Goal: Navigation & Orientation: Understand site structure

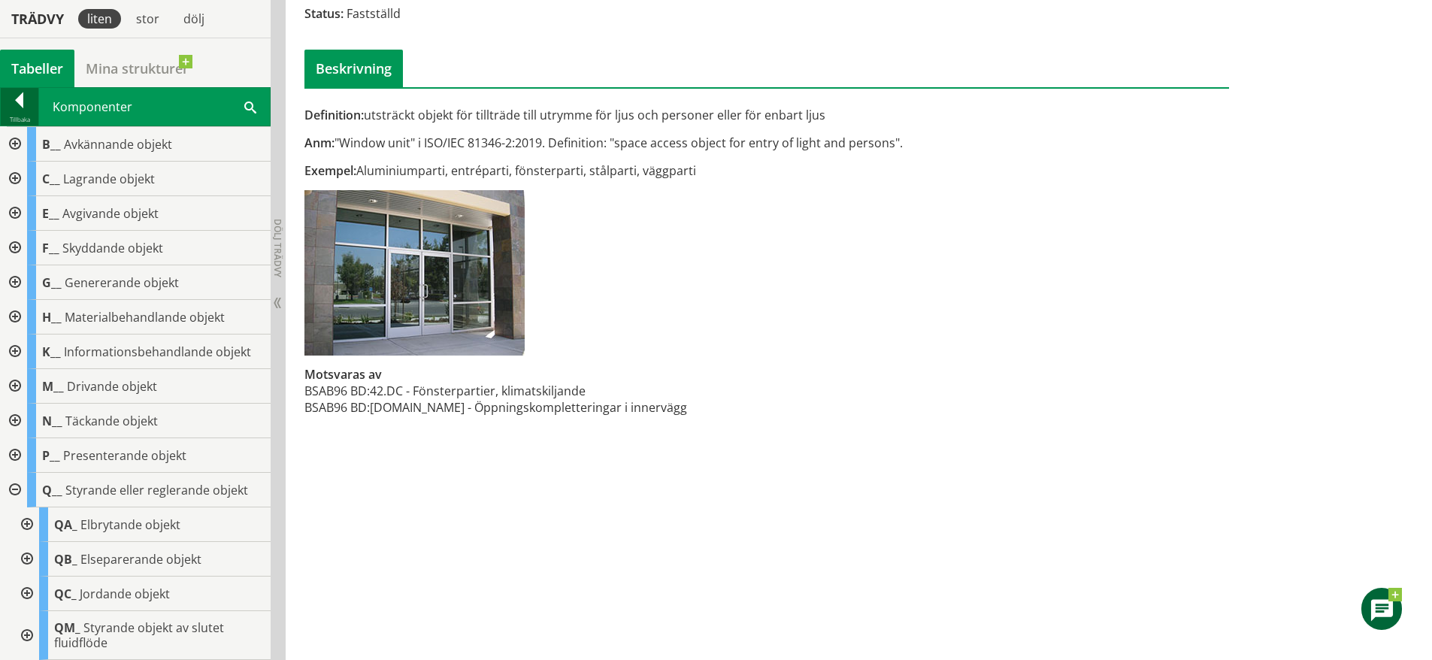
click at [23, 107] on div at bounding box center [20, 102] width 38 height 21
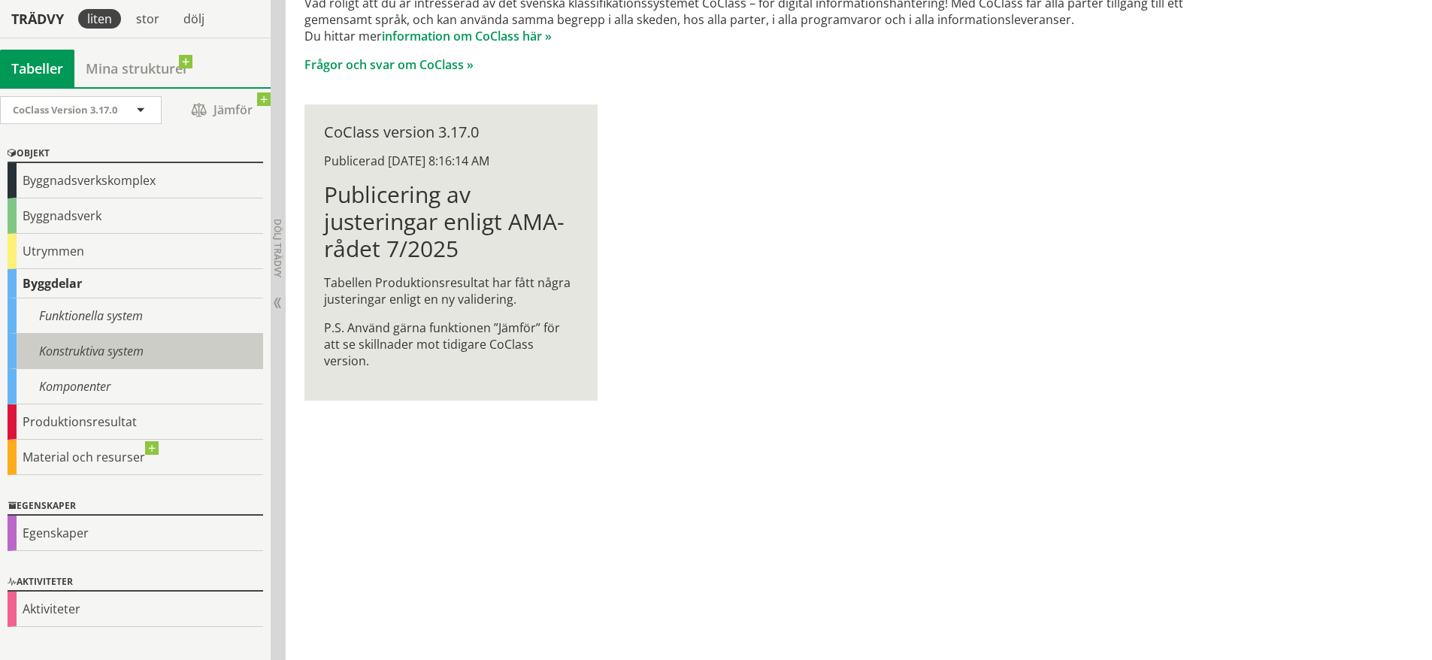
click at [83, 355] on div "Konstruktiva system" at bounding box center [136, 351] width 256 height 35
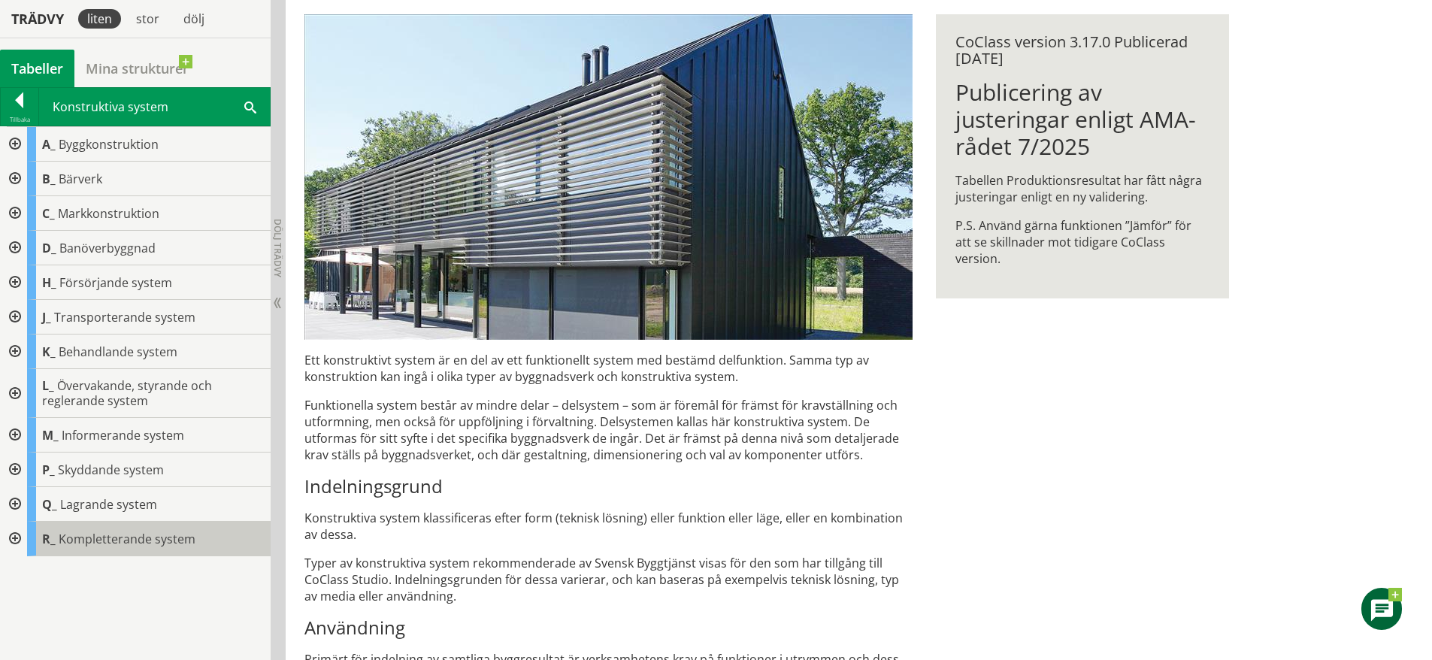
click at [129, 540] on span "Kompletterande system" at bounding box center [127, 539] width 137 height 17
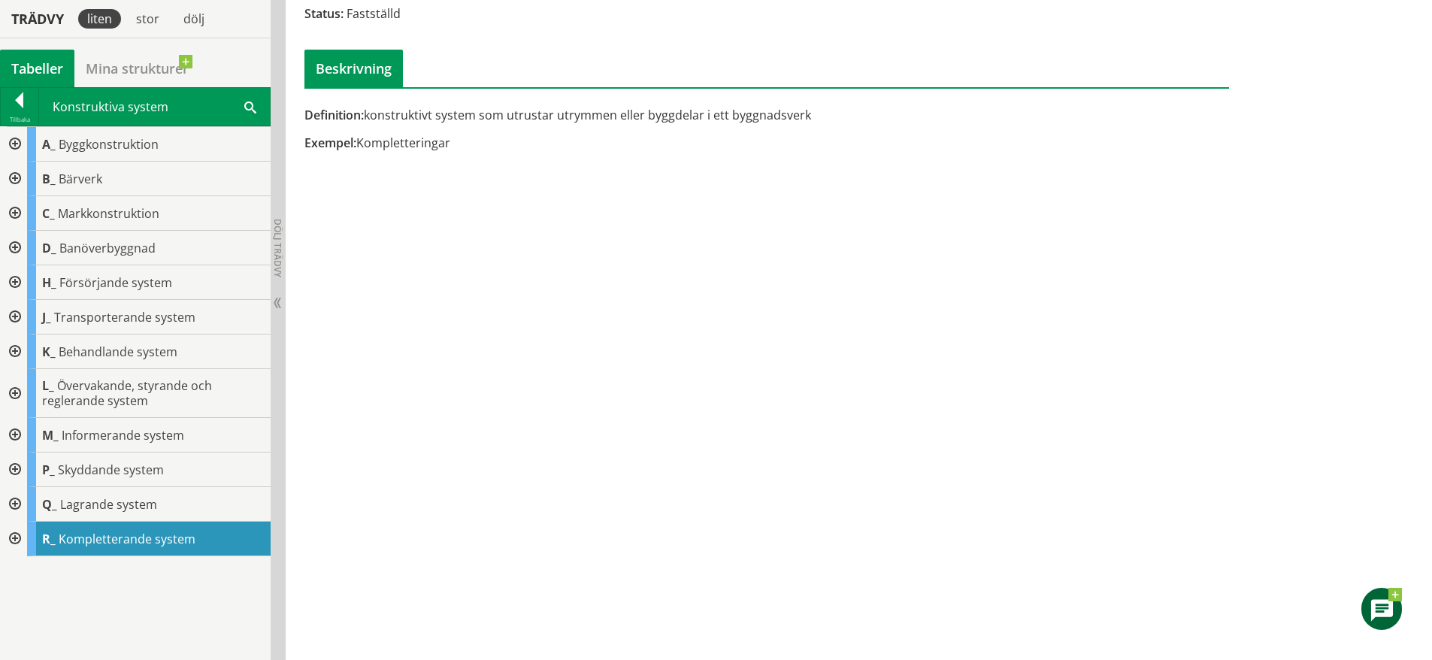
click at [17, 534] on div at bounding box center [13, 539] width 27 height 35
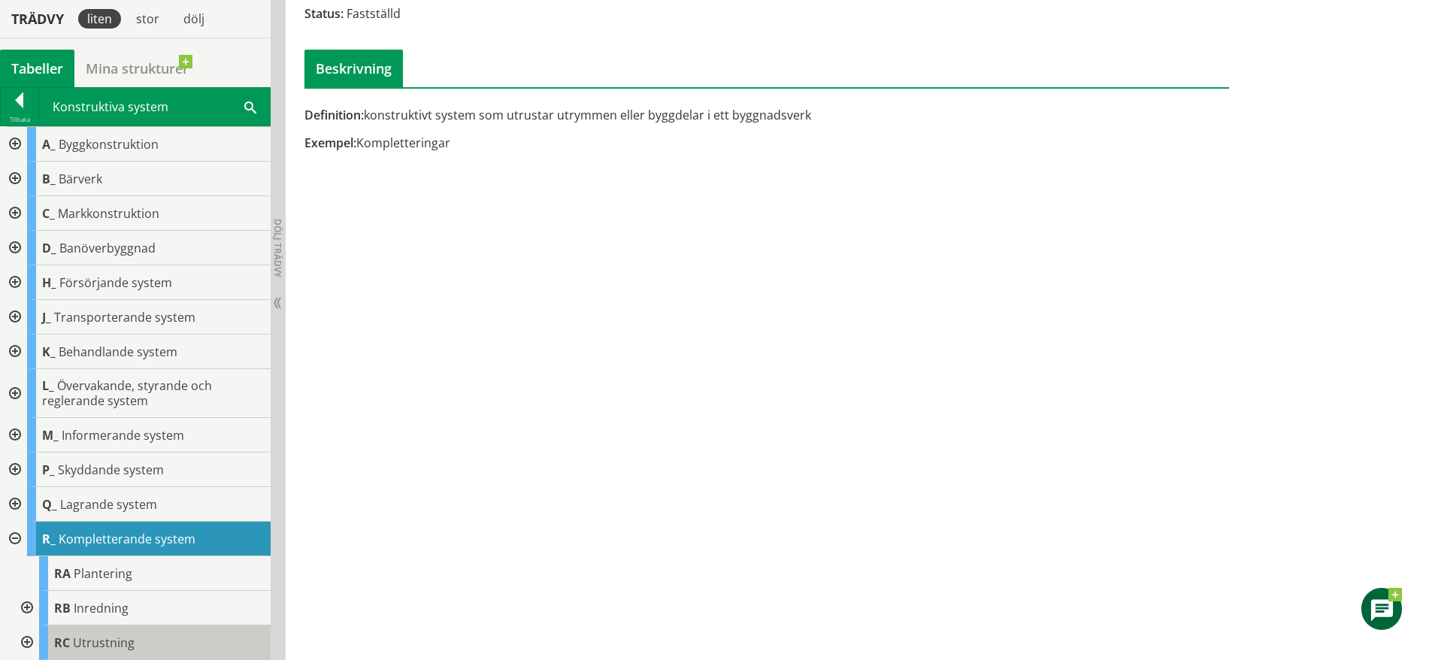
scroll to position [83, 0]
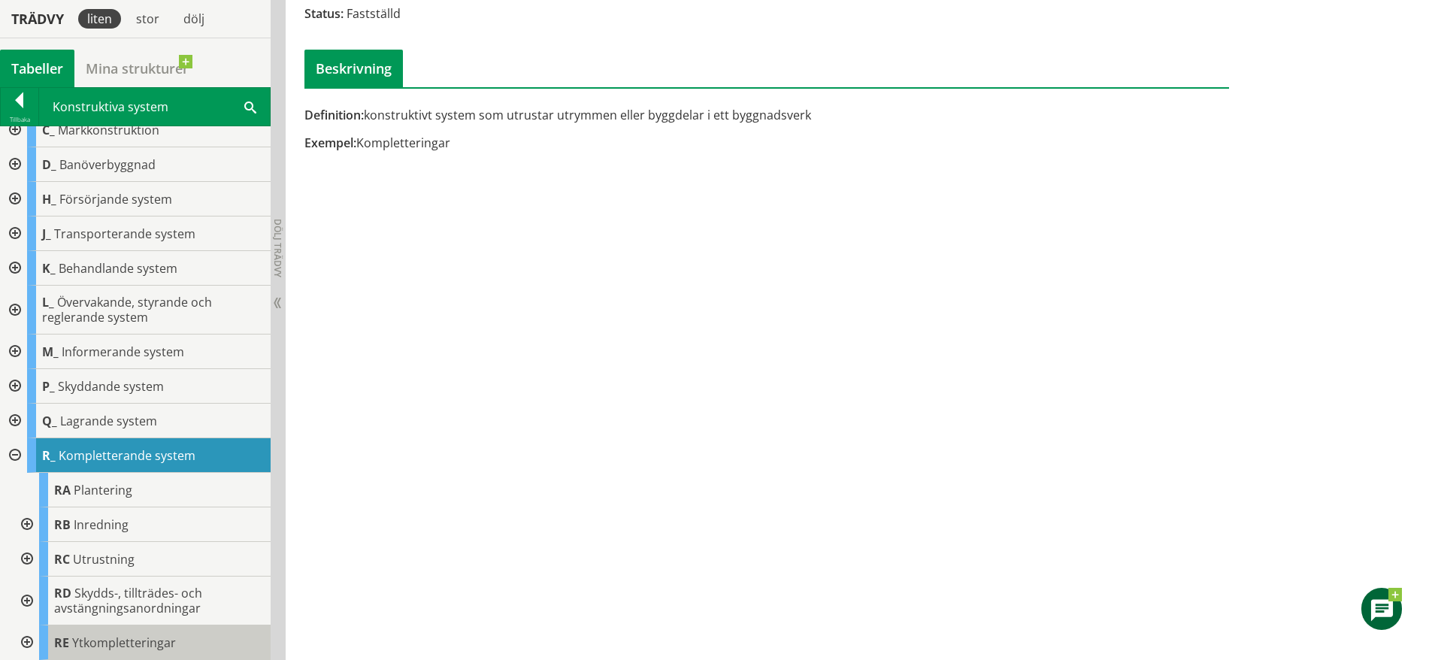
click at [127, 637] on span "Ytkompletteringar" at bounding box center [124, 642] width 104 height 17
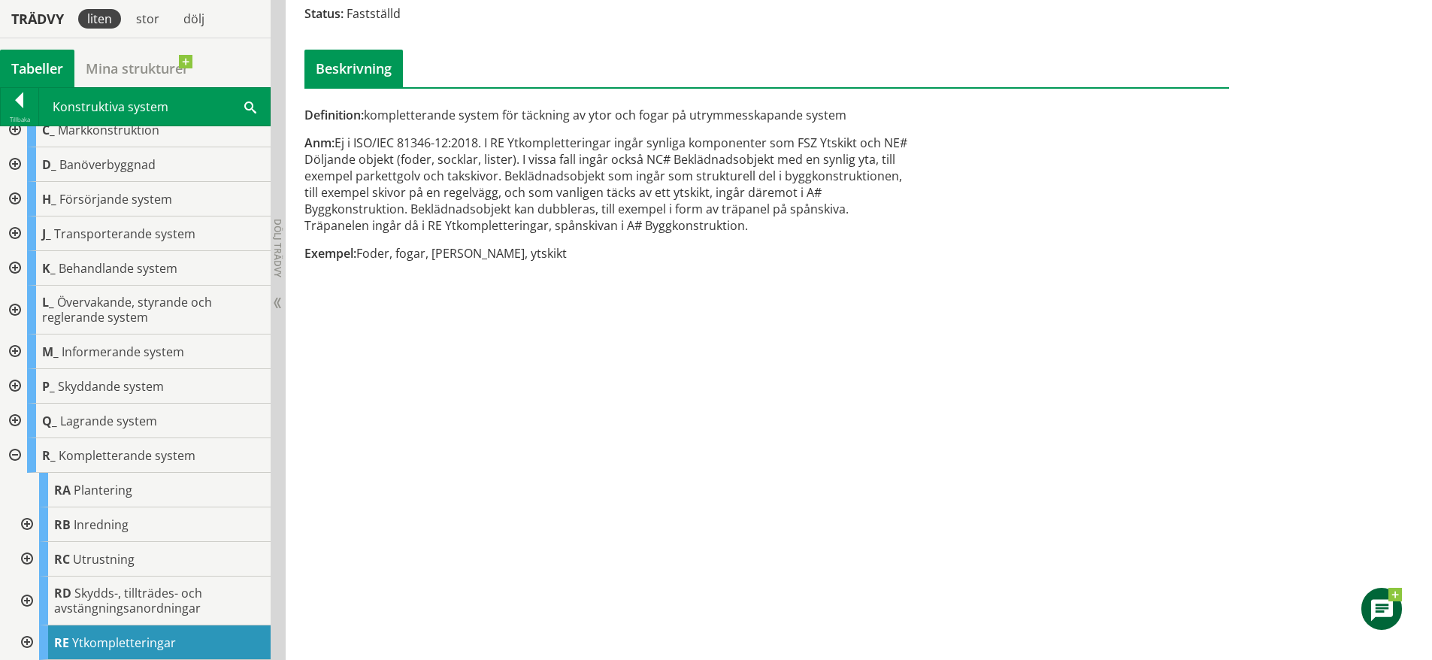
click at [15, 447] on div at bounding box center [13, 455] width 27 height 35
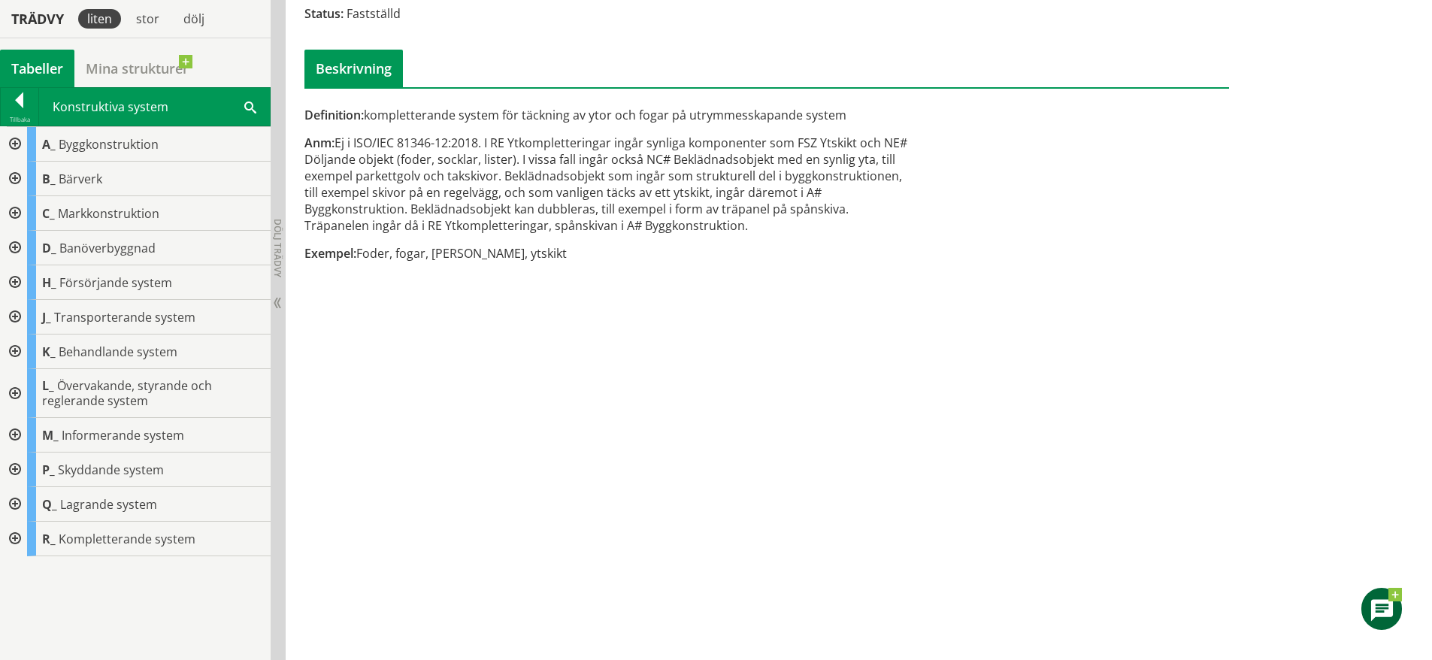
click at [13, 143] on div at bounding box center [13, 144] width 27 height 35
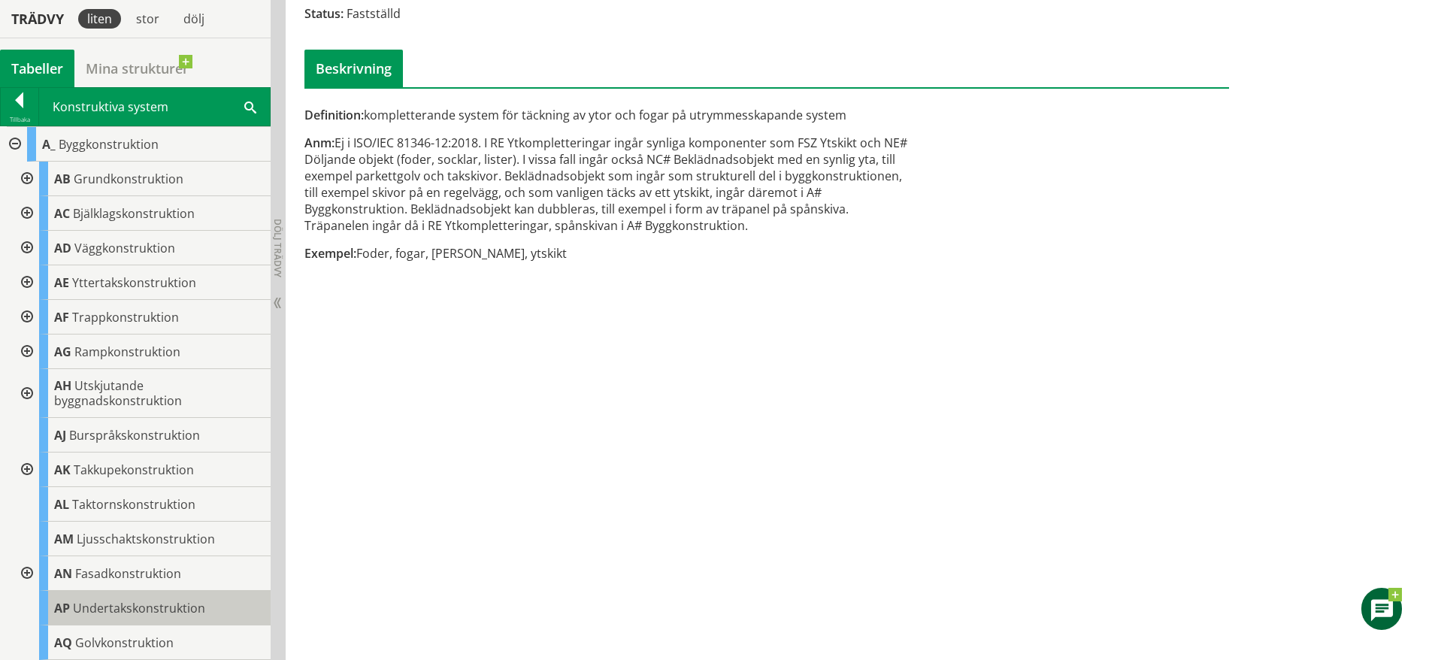
click at [113, 606] on span "Undertakskonstruktion" at bounding box center [139, 608] width 132 height 17
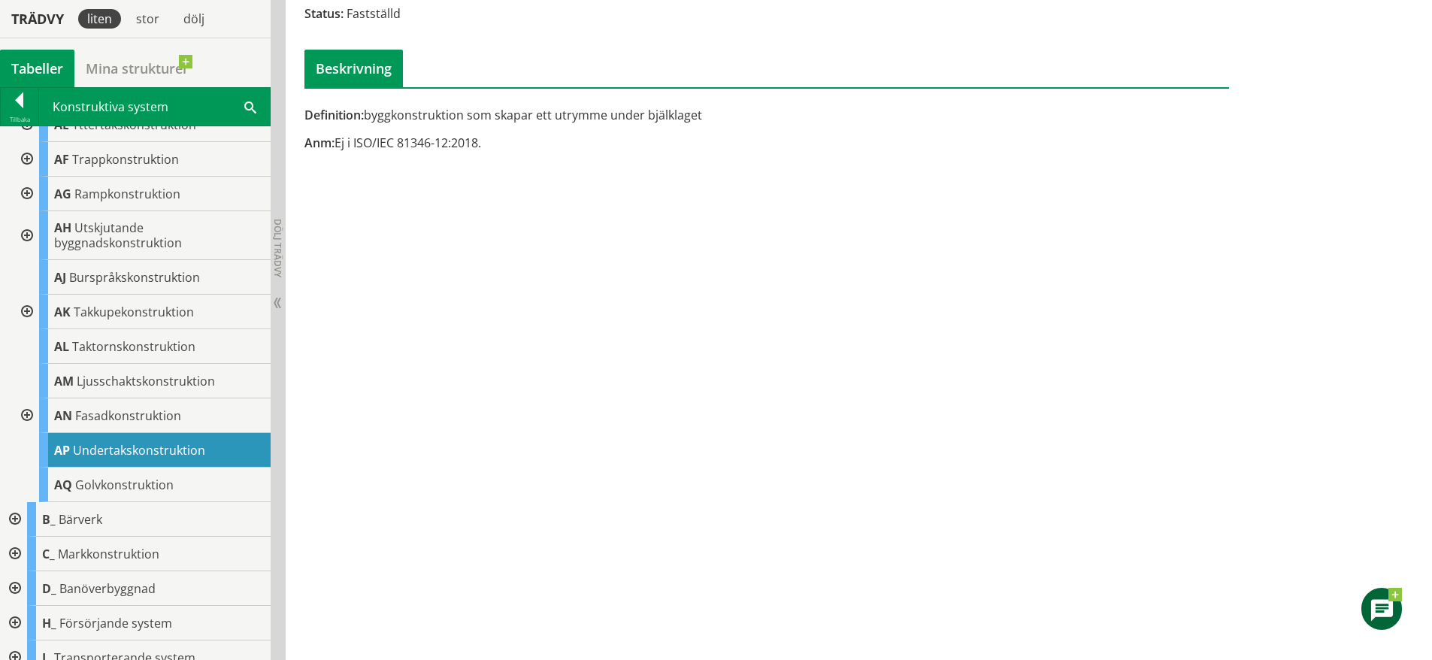
scroll to position [185, 0]
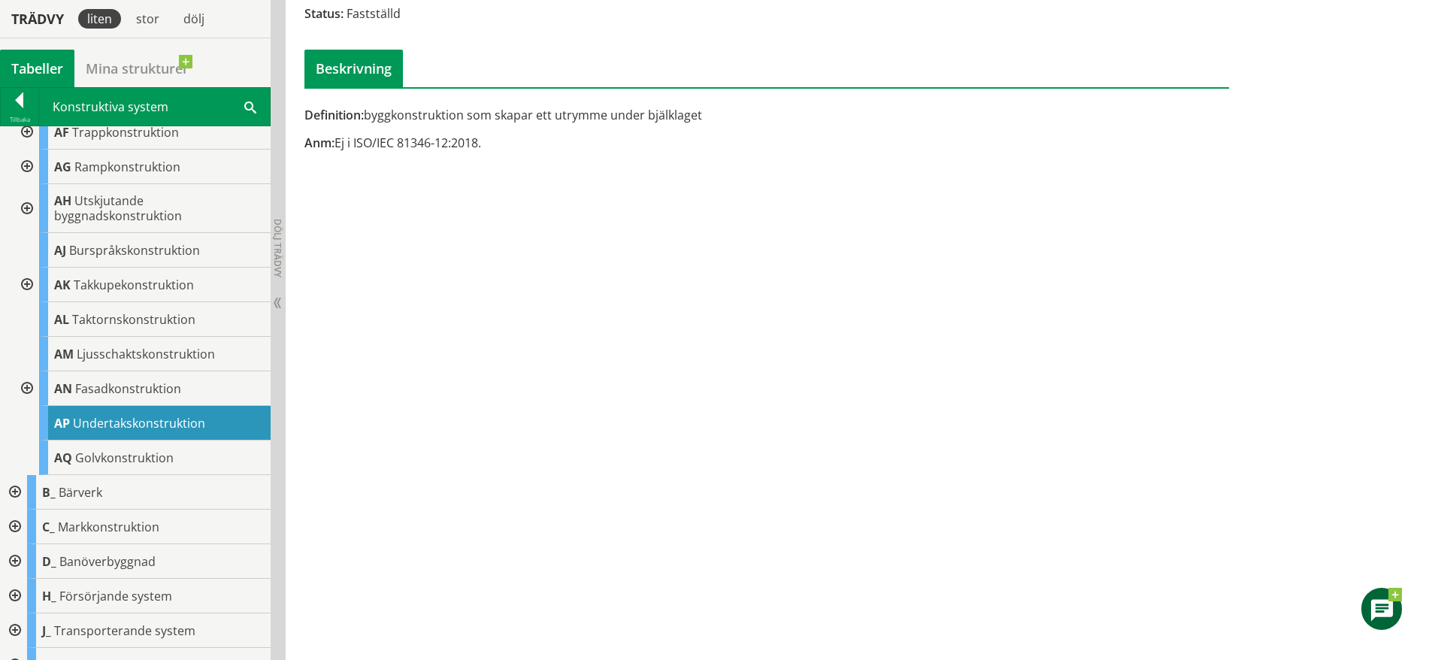
click at [13, 491] on div at bounding box center [13, 492] width 27 height 35
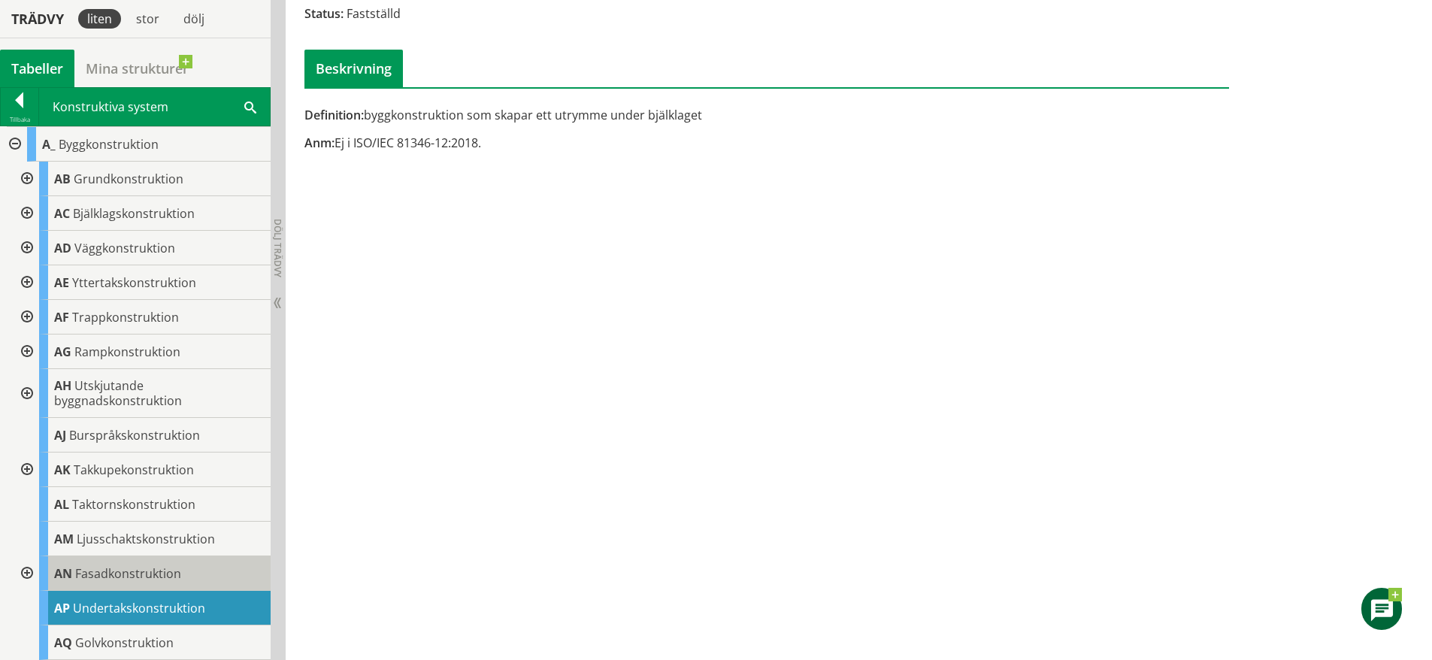
scroll to position [0, 0]
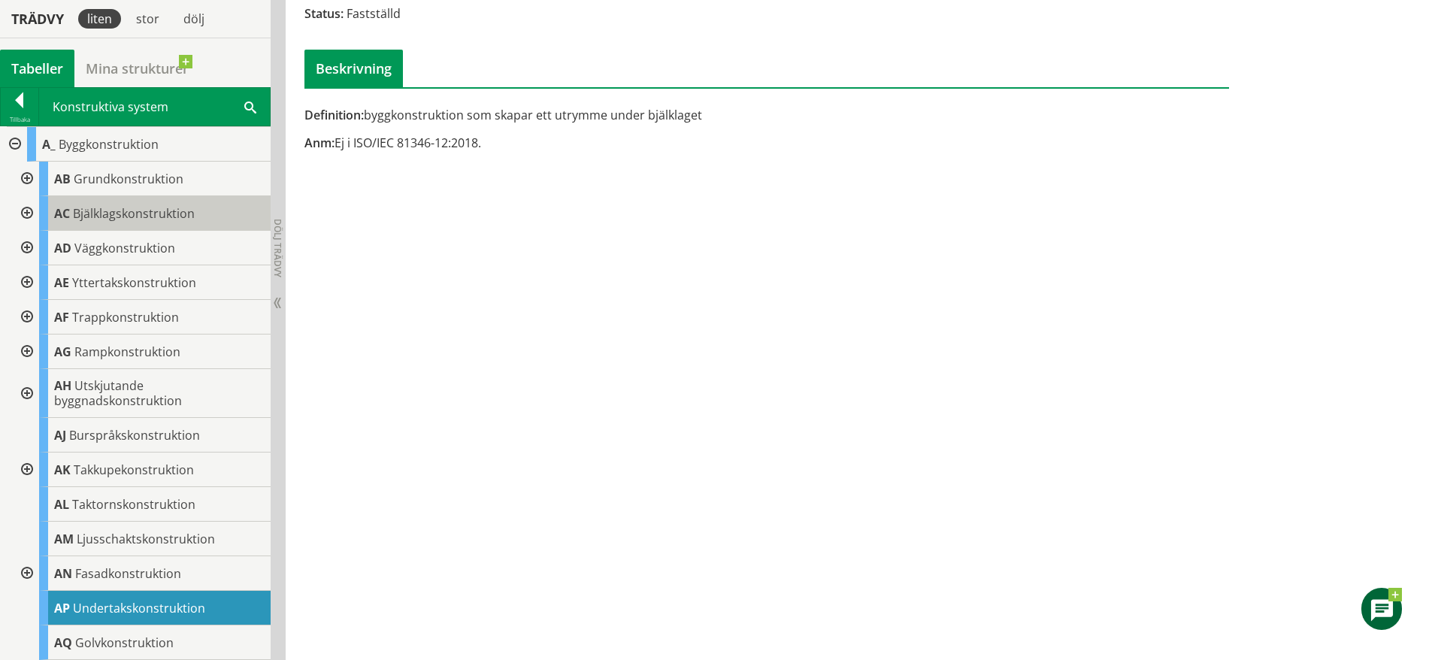
click at [160, 204] on div "AC Bjälklagskonstruktion" at bounding box center [154, 213] width 231 height 35
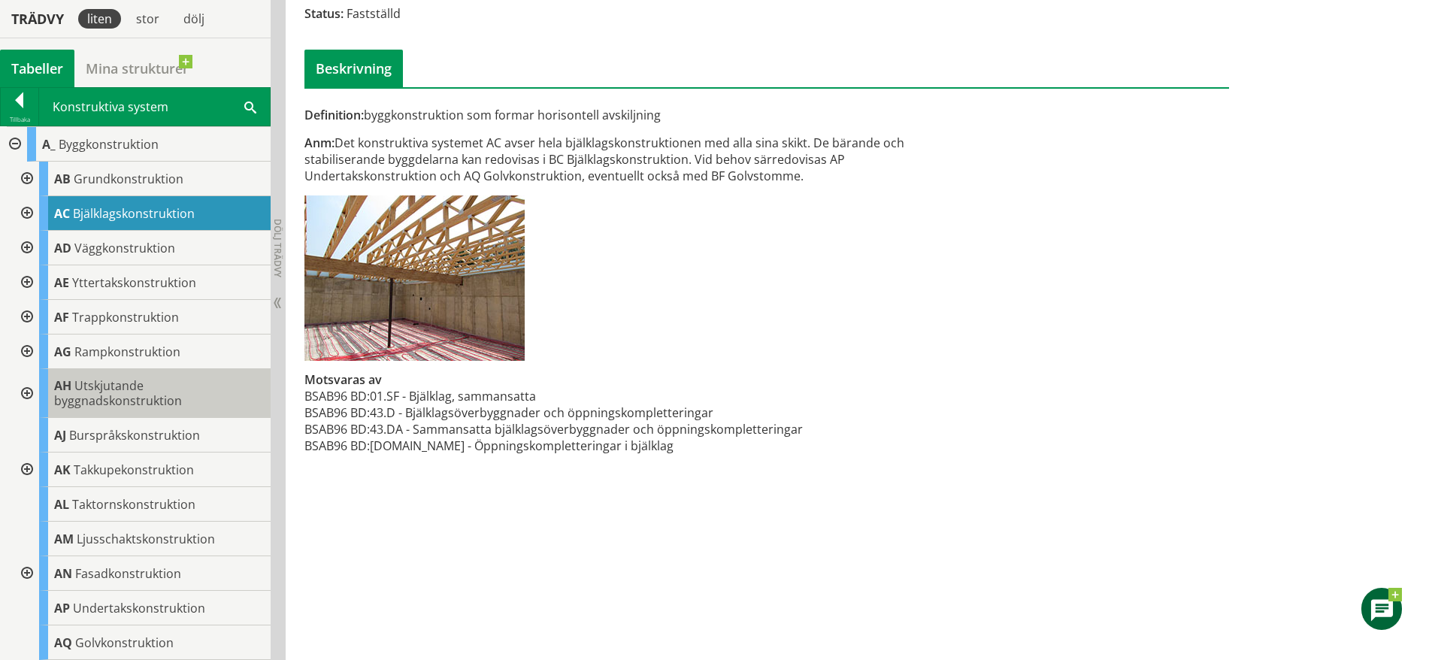
click at [175, 388] on div "AH Utskjutande byggnadskonstruktion" at bounding box center [154, 393] width 231 height 49
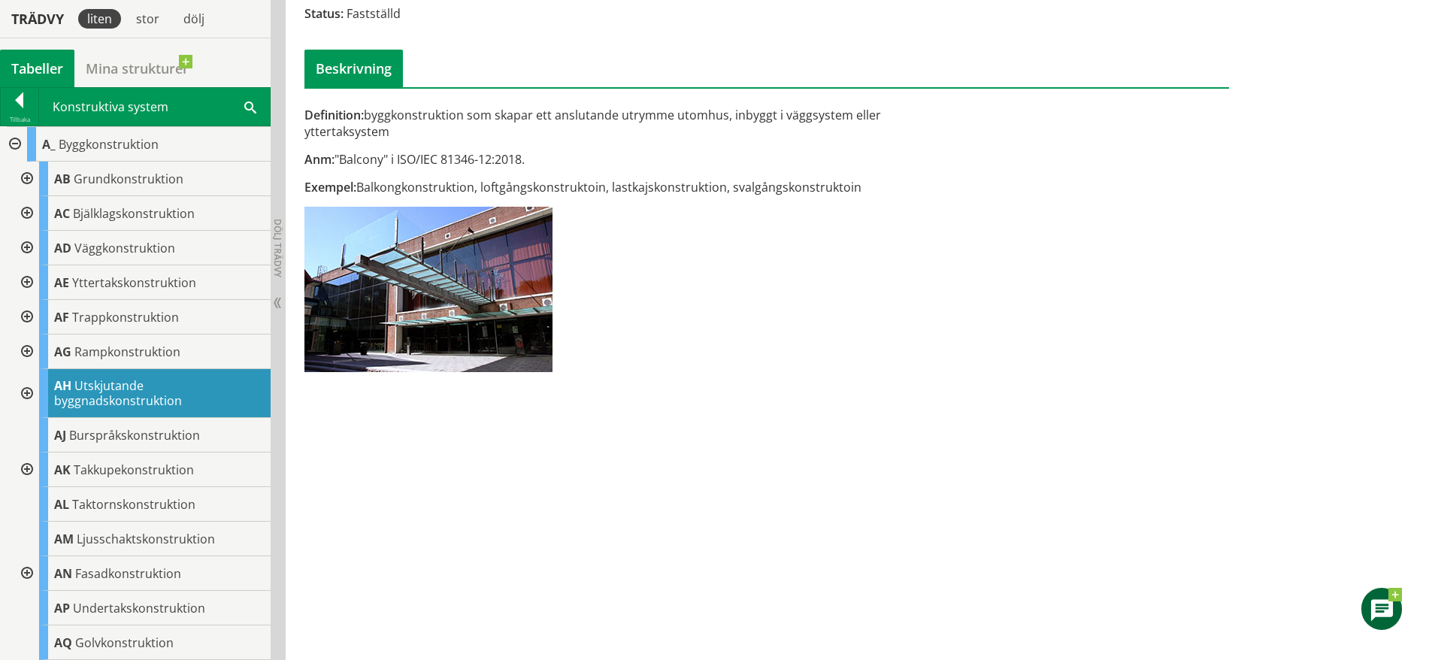
click at [29, 395] on div at bounding box center [25, 393] width 27 height 49
click at [29, 392] on div at bounding box center [25, 393] width 27 height 49
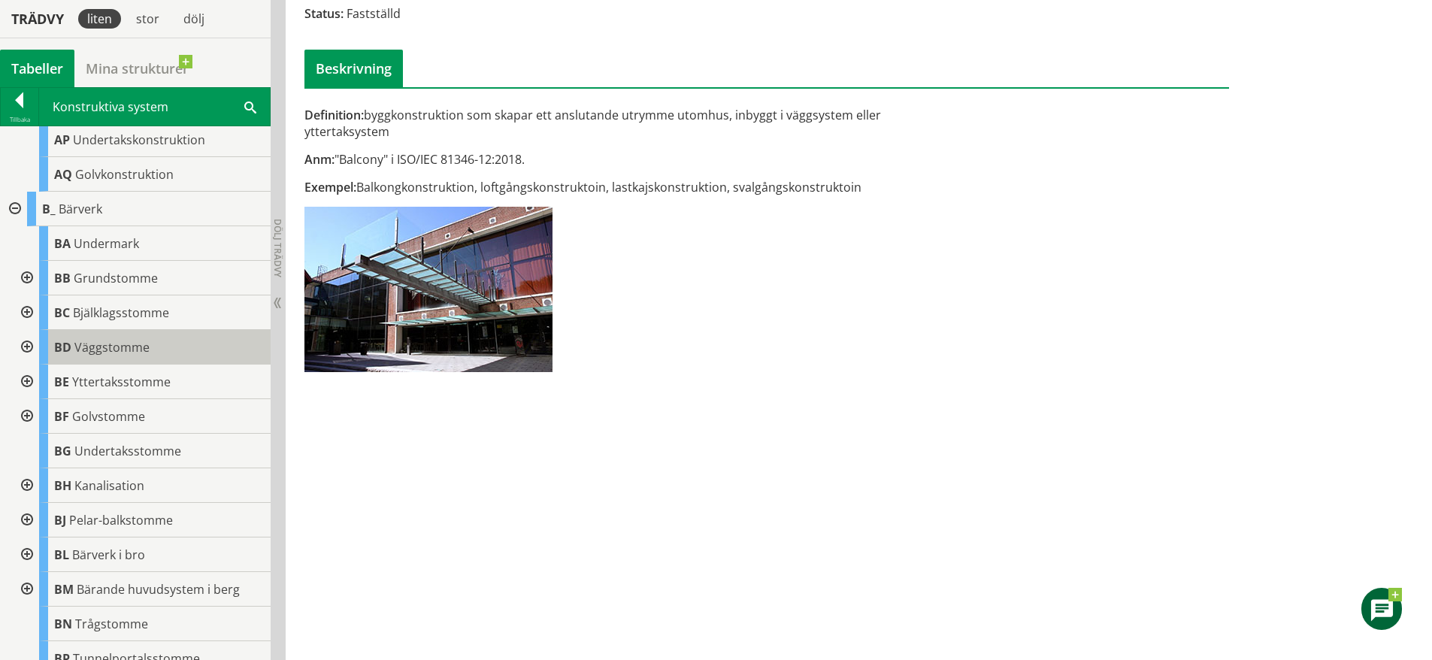
scroll to position [477, 0]
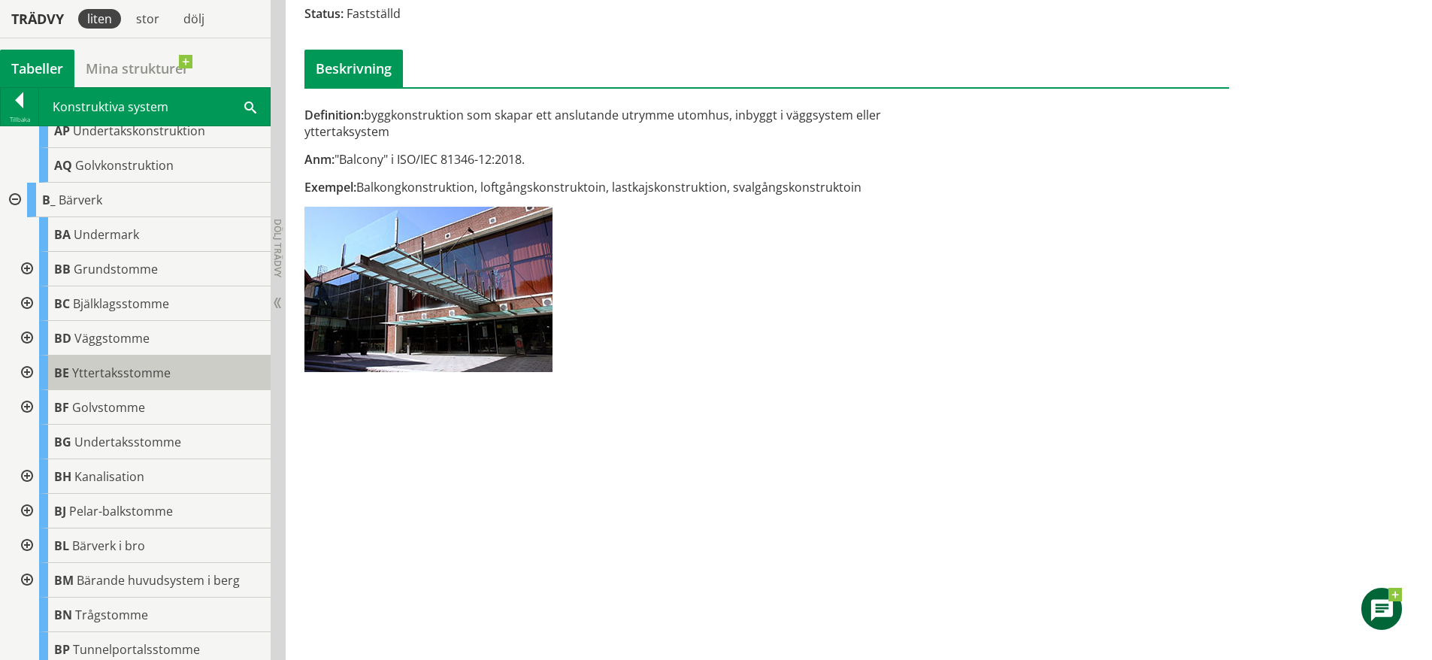
click at [116, 376] on span "Yttertaksstomme" at bounding box center [121, 372] width 98 height 17
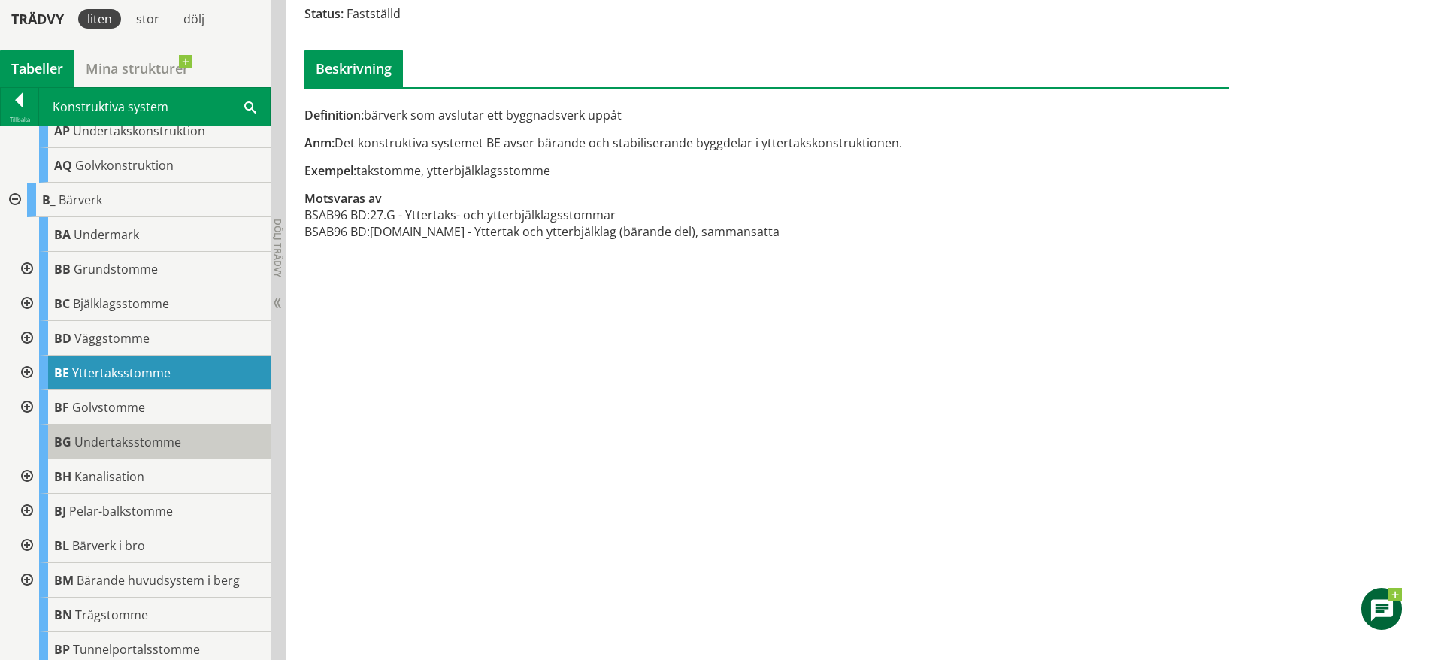
click at [156, 446] on span "Undertaksstomme" at bounding box center [127, 442] width 107 height 17
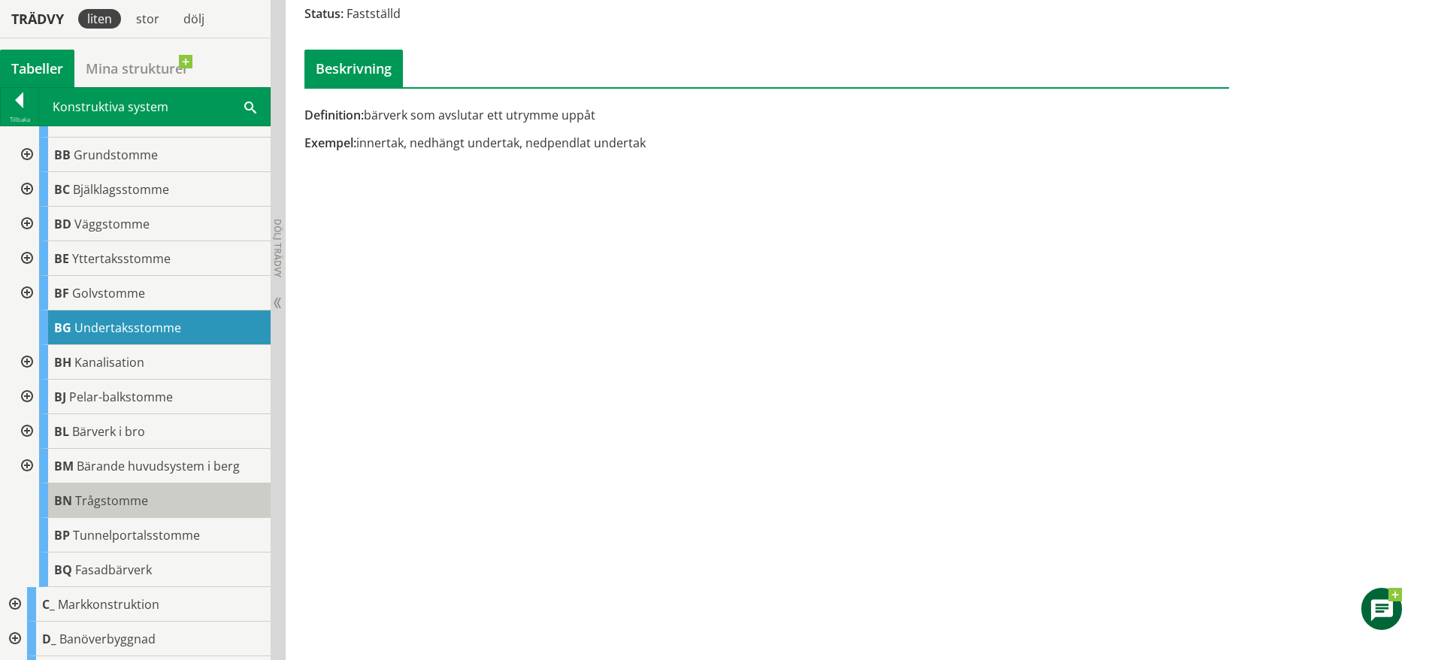
scroll to position [594, 0]
click at [165, 554] on div "BQ Fasadbärverk" at bounding box center [154, 566] width 231 height 35
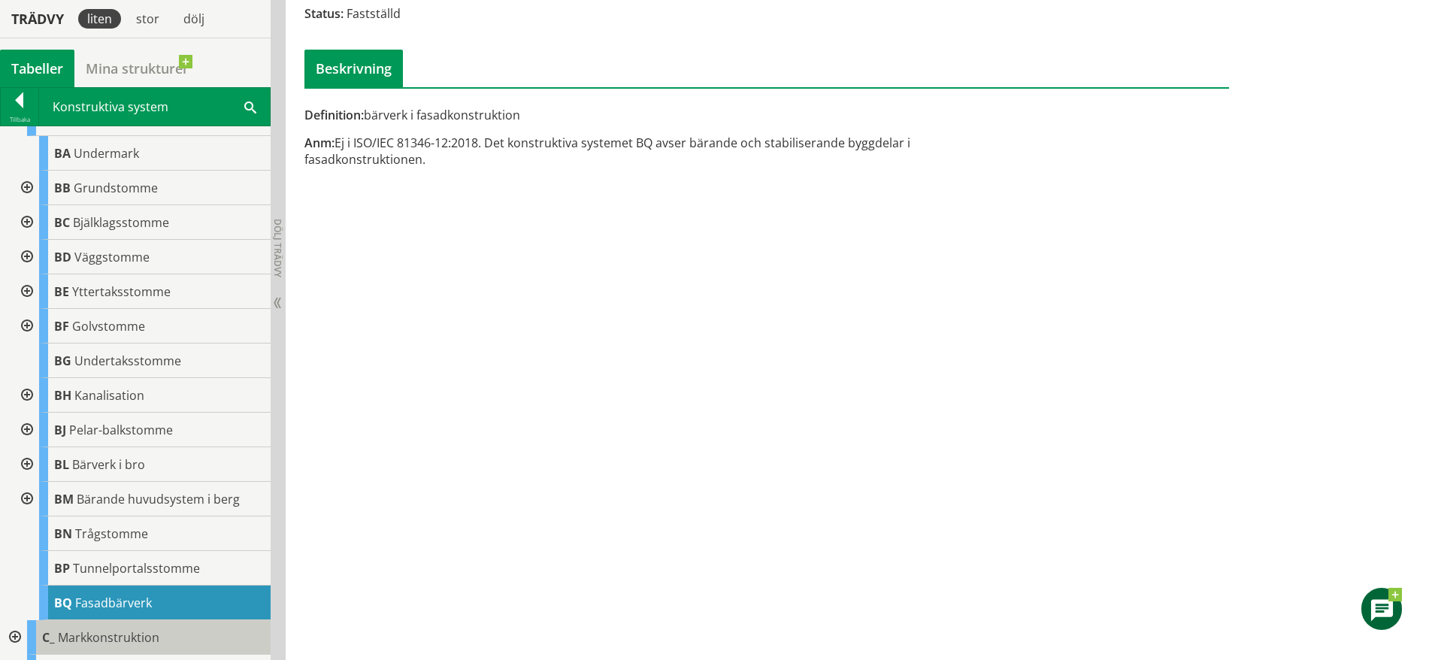
scroll to position [515, 0]
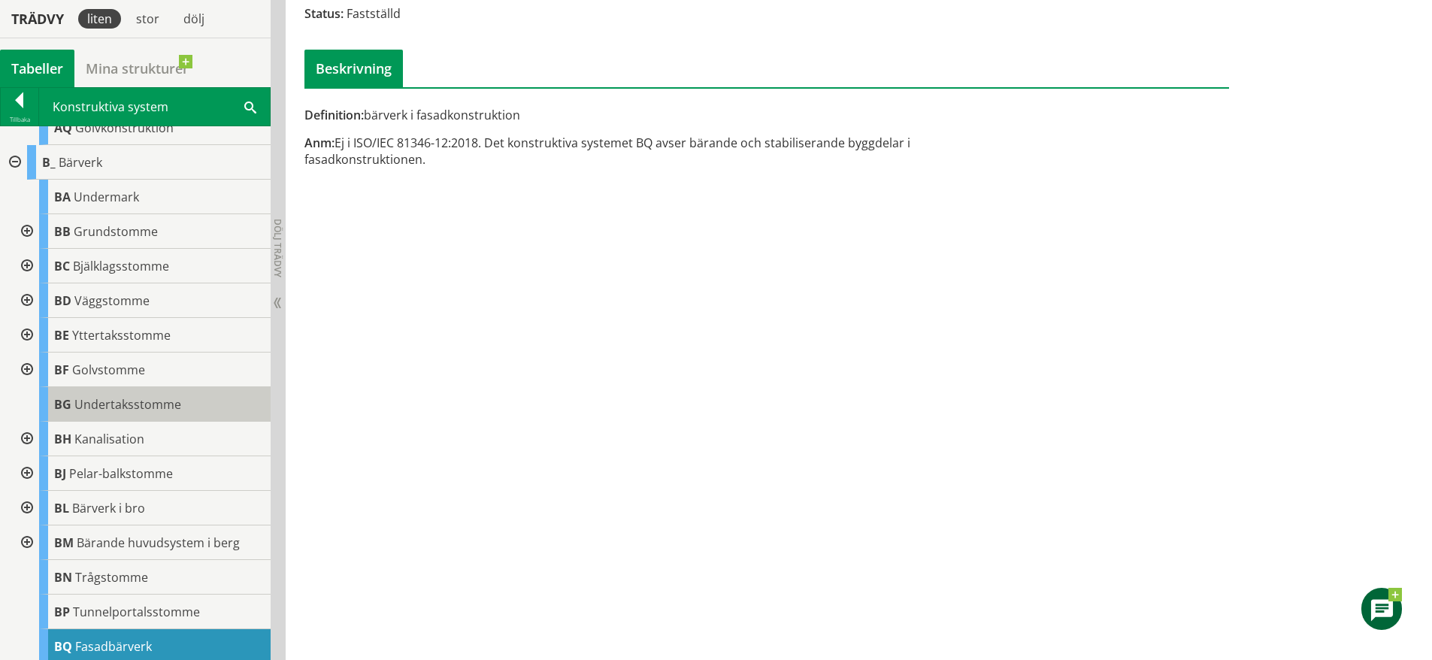
click at [136, 406] on span "Undertaksstomme" at bounding box center [127, 404] width 107 height 17
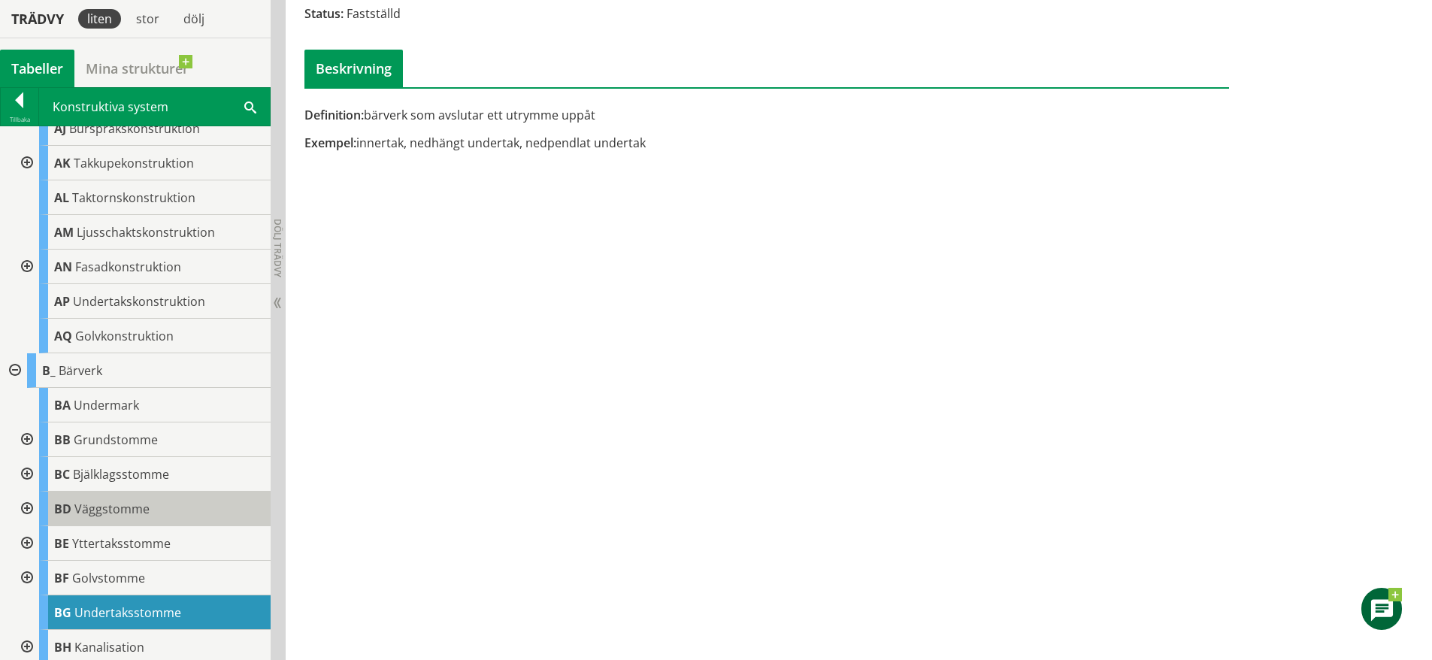
scroll to position [307, 0]
click at [14, 363] on div at bounding box center [13, 369] width 27 height 35
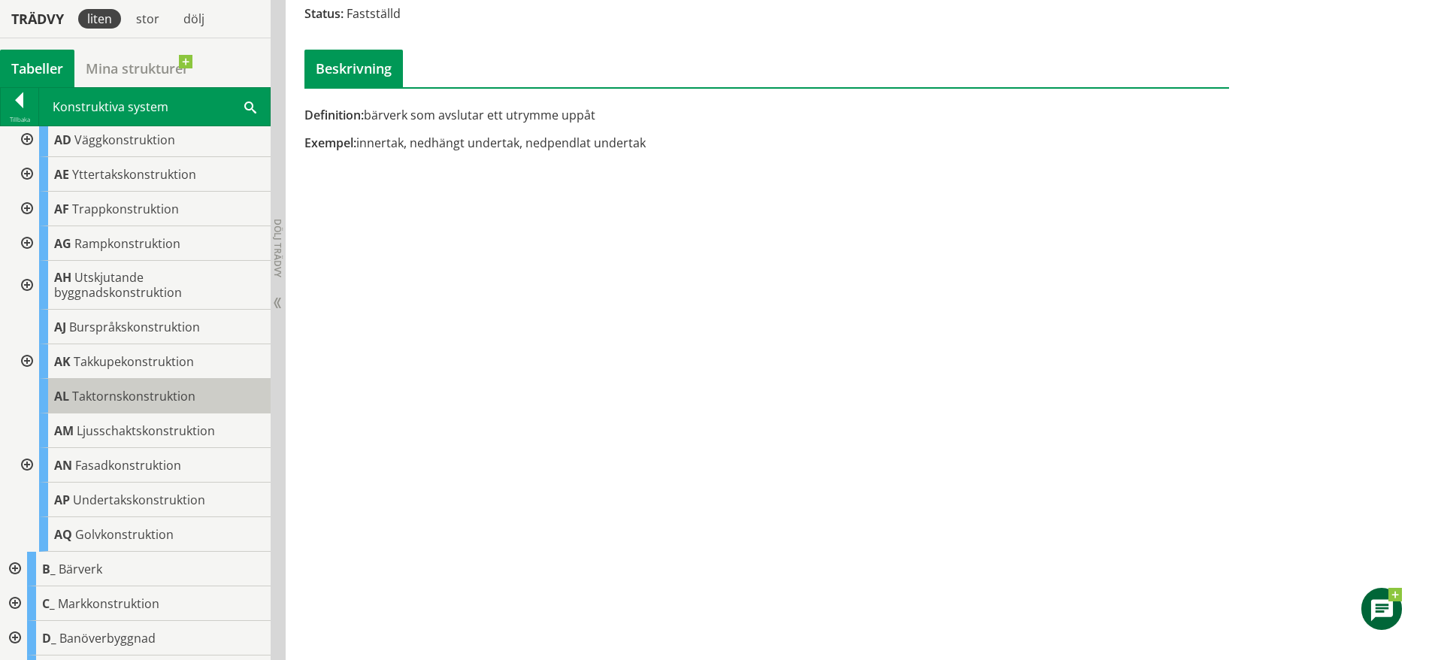
scroll to position [0, 0]
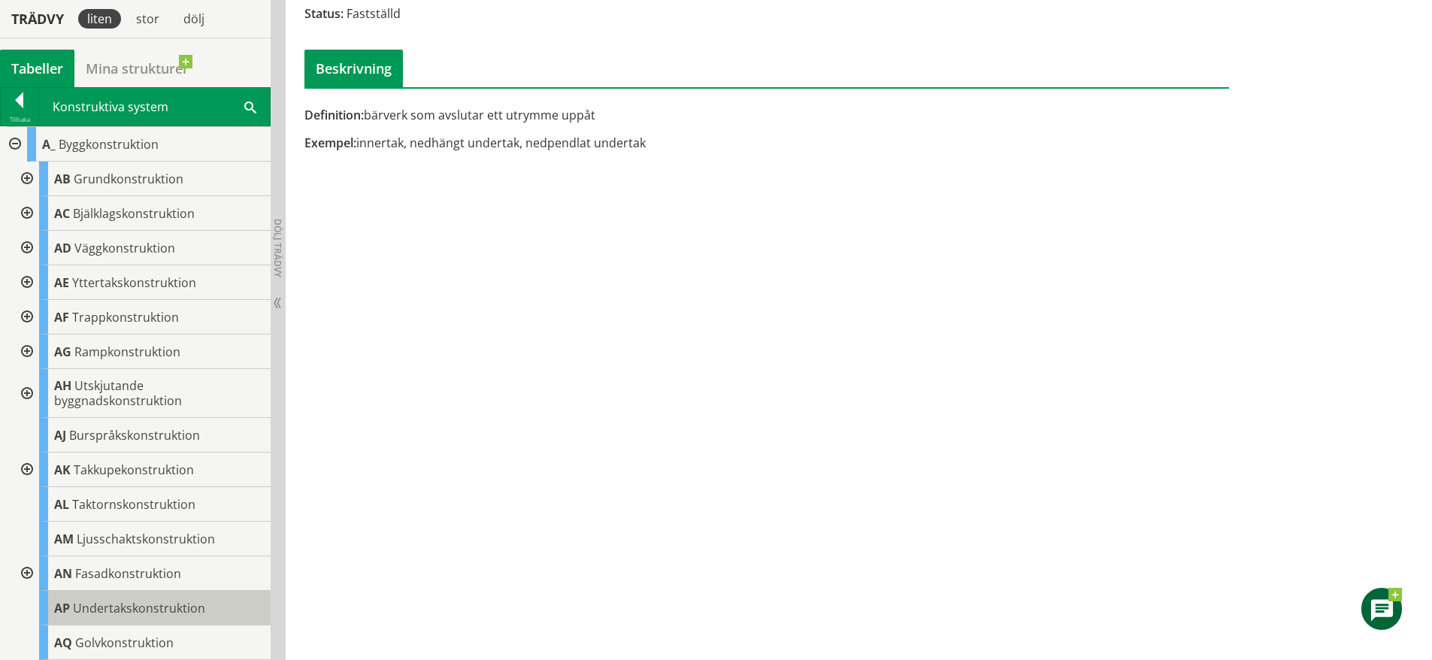
click at [96, 609] on span "Undertakskonstruktion" at bounding box center [139, 608] width 132 height 17
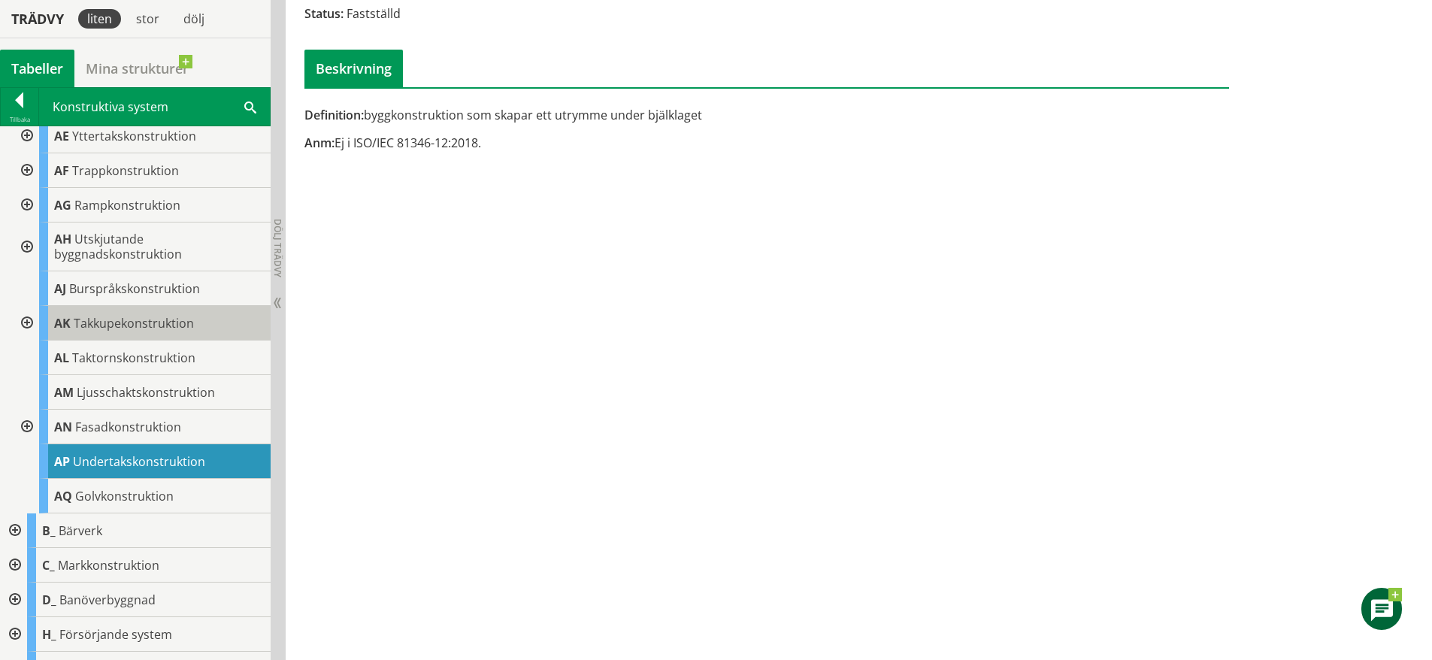
scroll to position [147, 0]
